Goal: Browse casually

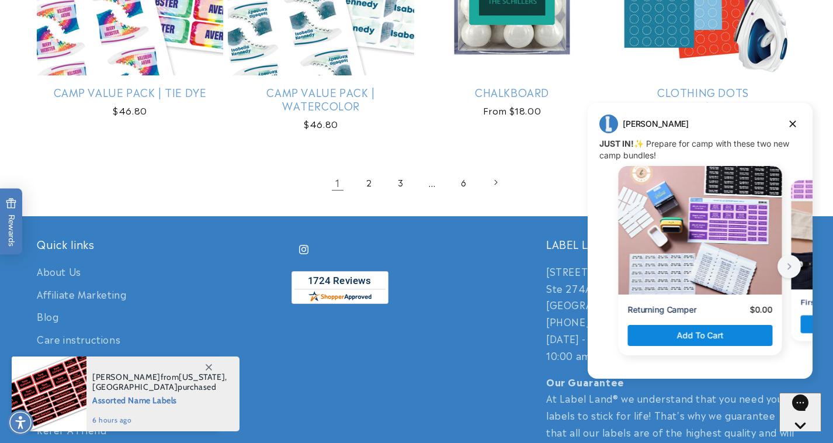
scroll to position [2574, 0]
